Goal: Transaction & Acquisition: Purchase product/service

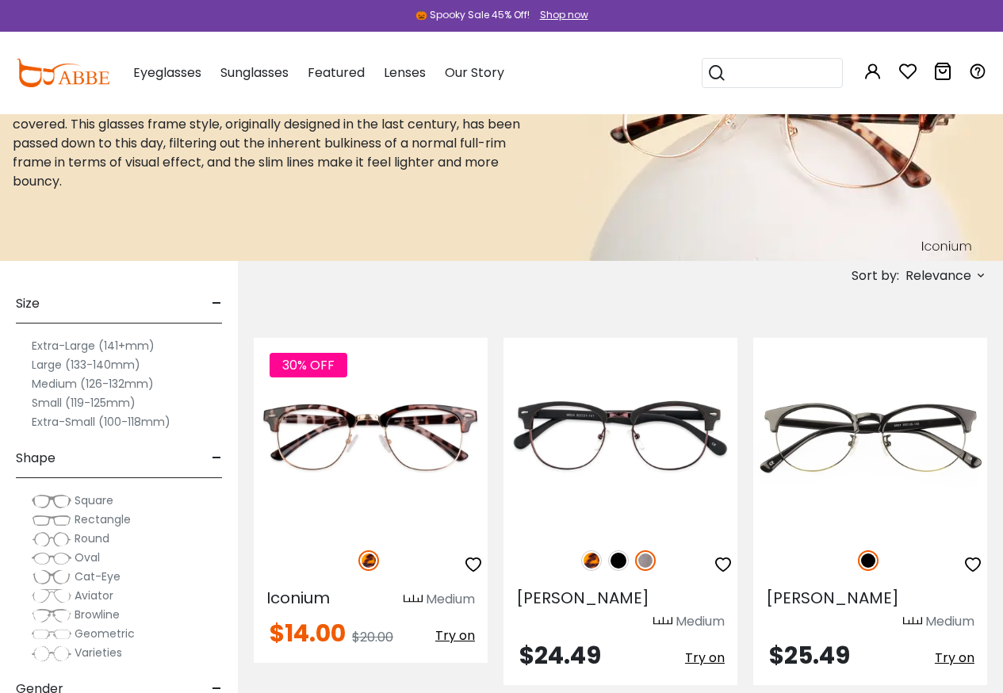
scroll to position [159, 0]
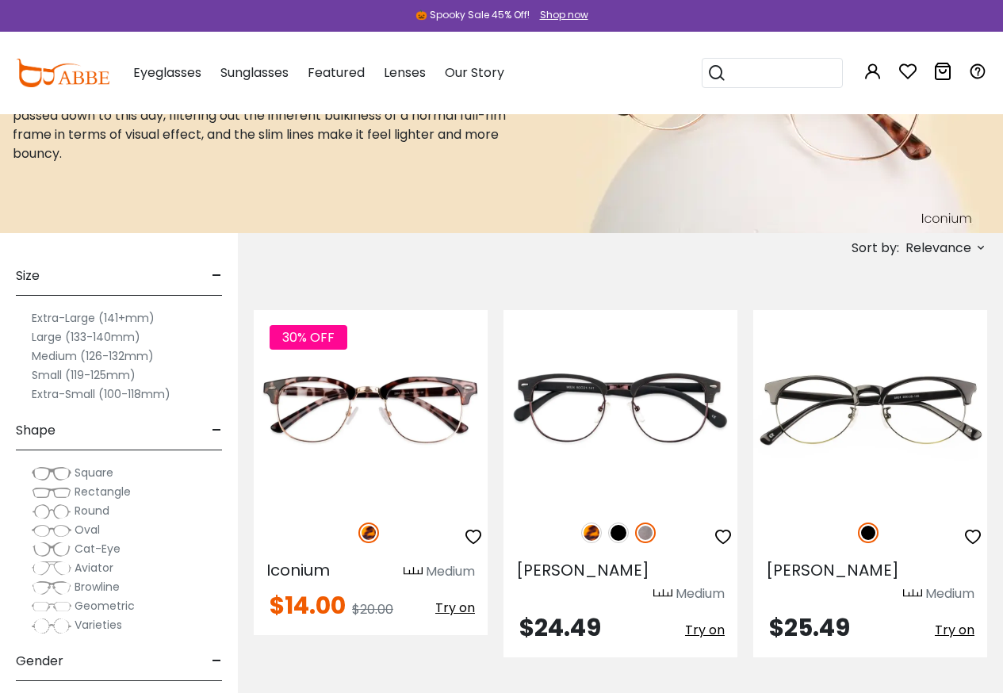
click at [66, 583] on img at bounding box center [52, 588] width 40 height 16
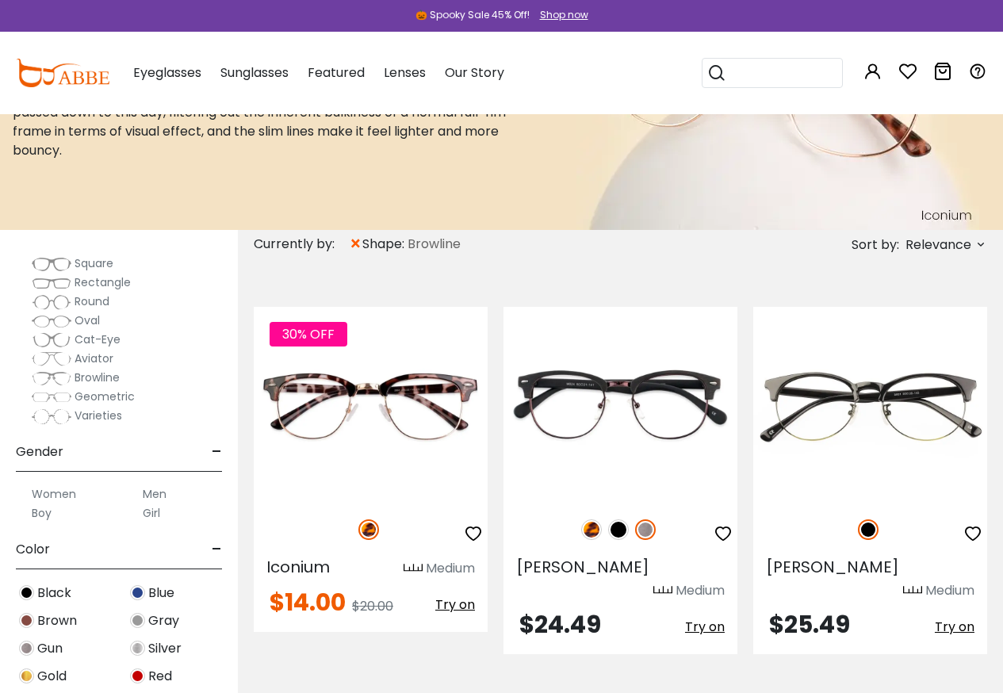
scroll to position [238, 0]
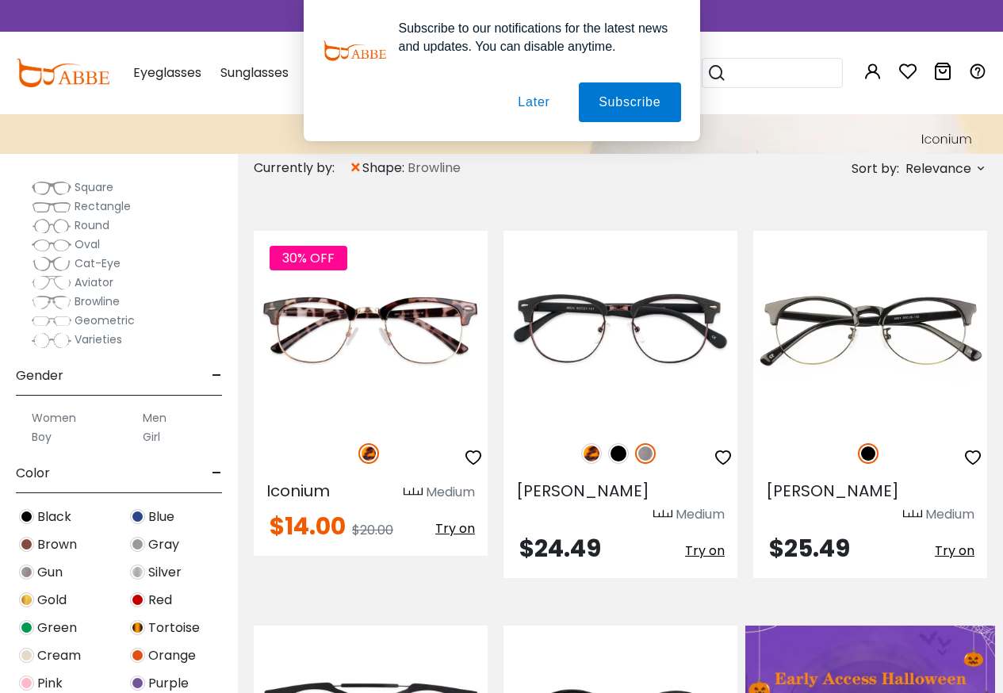
click at [539, 98] on button "Later" at bounding box center [533, 102] width 71 height 40
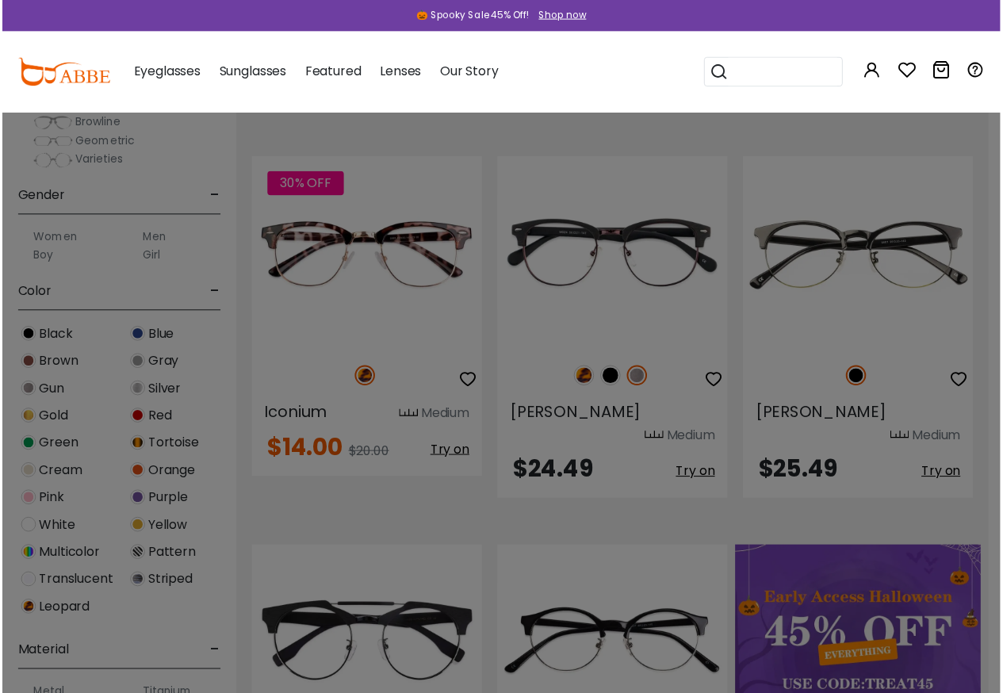
scroll to position [317, 0]
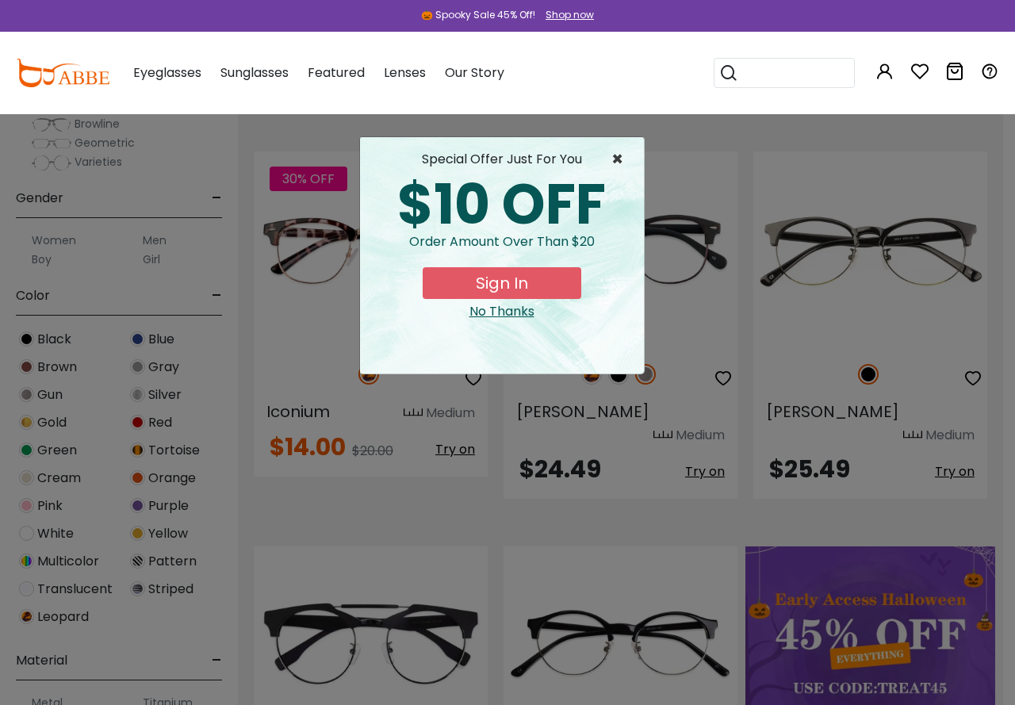
click at [623, 156] on span "×" at bounding box center [622, 159] width 20 height 19
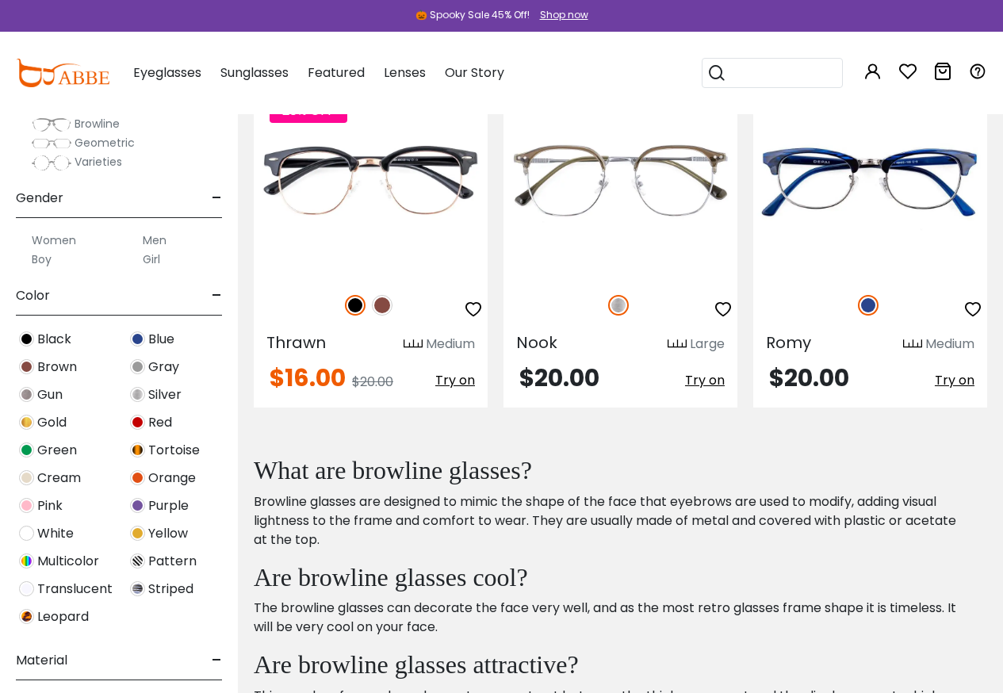
scroll to position [3094, 0]
